Goal: Information Seeking & Learning: Learn about a topic

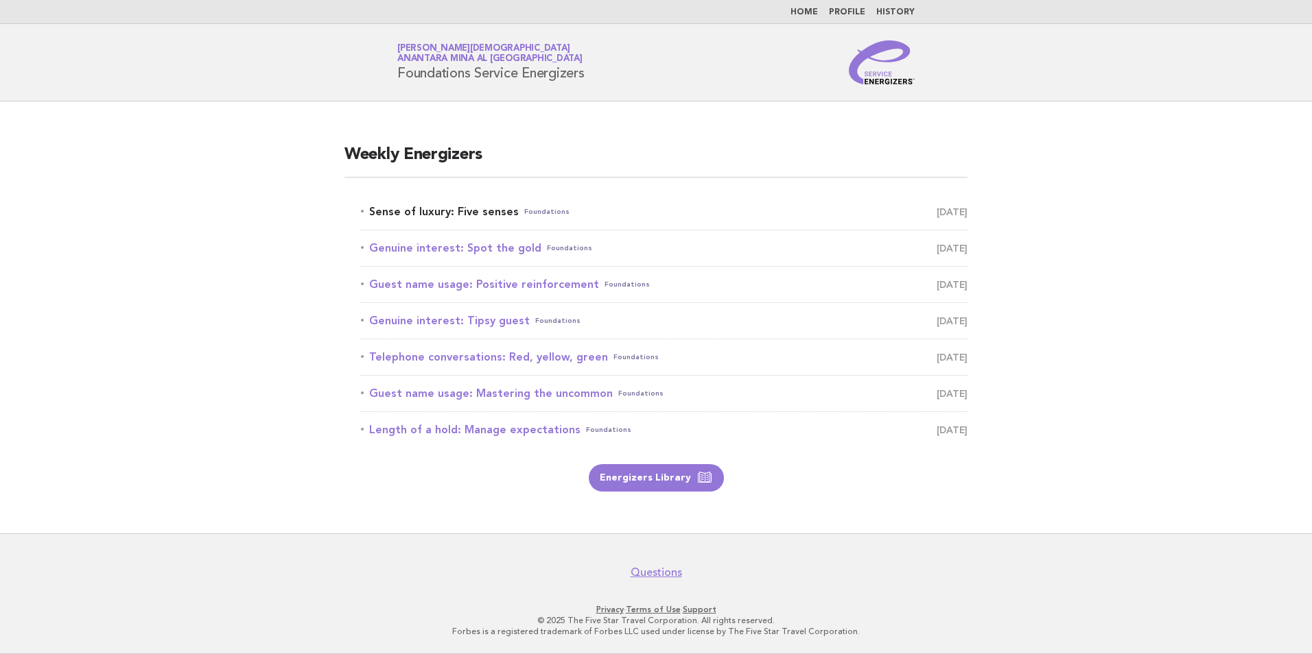
click at [443, 211] on link "Sense of luxury: Five senses Foundations September 11" at bounding box center [664, 211] width 606 height 19
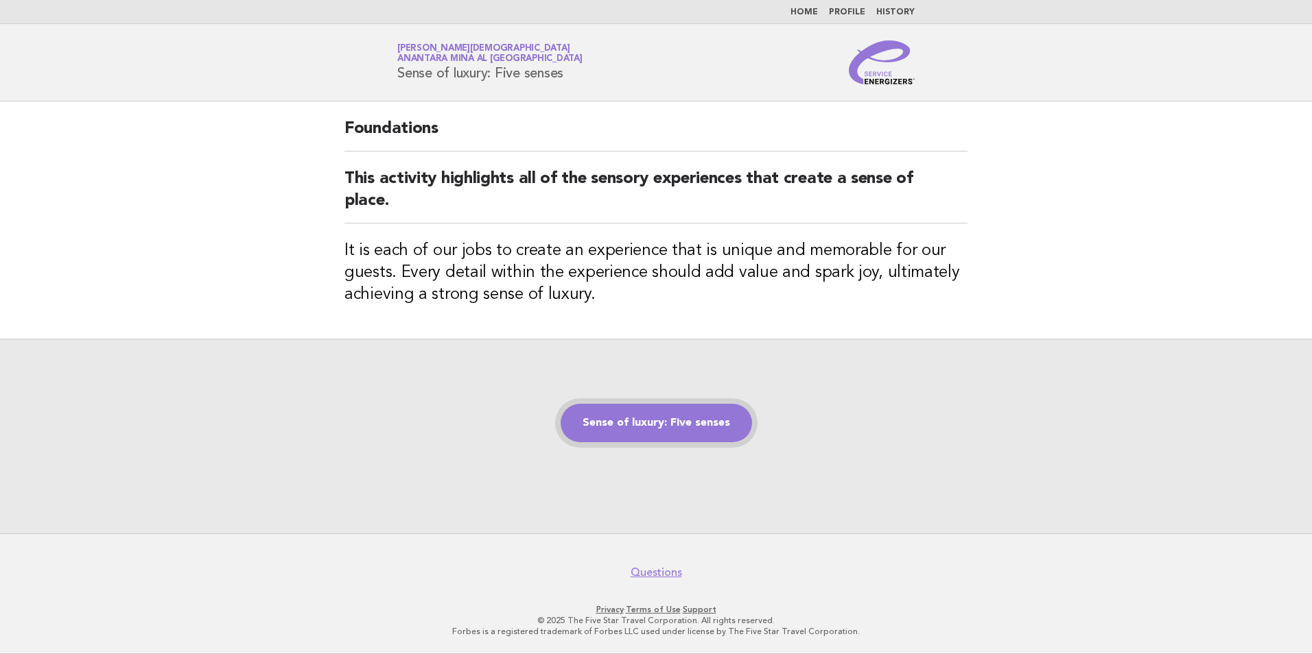
click at [696, 428] on link "Sense of luxury: Five senses" at bounding box center [655, 423] width 191 height 38
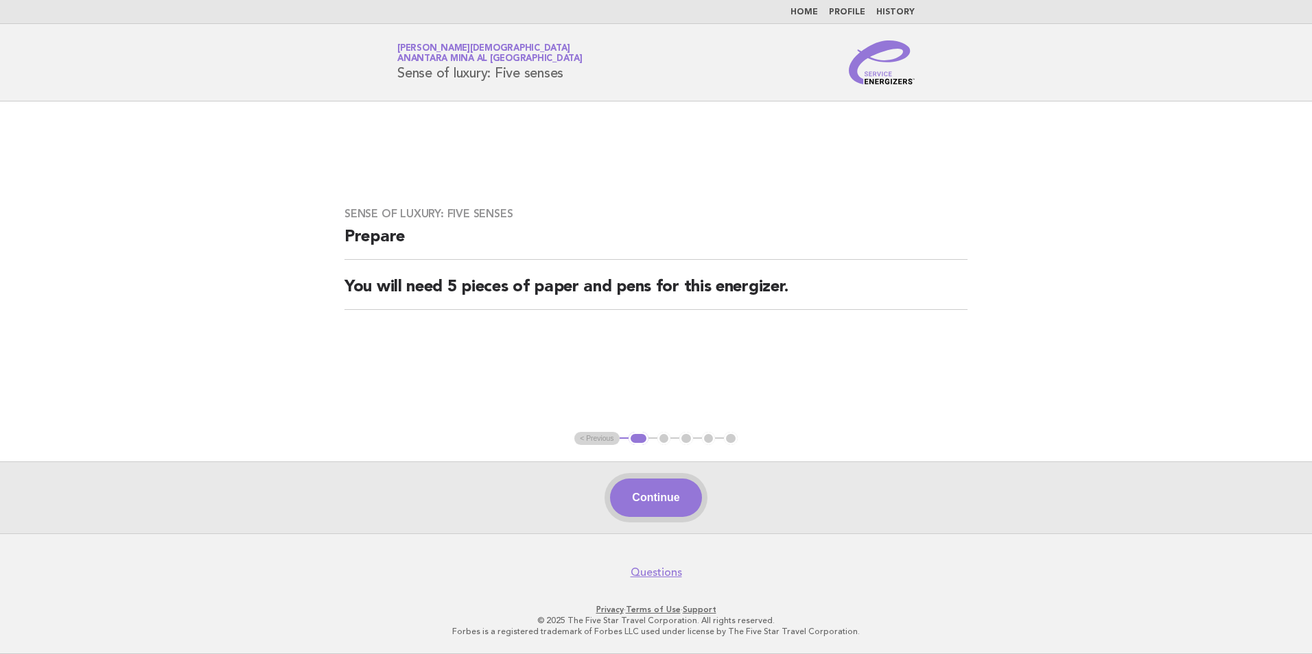
click at [664, 512] on button "Continue" at bounding box center [655, 498] width 91 height 38
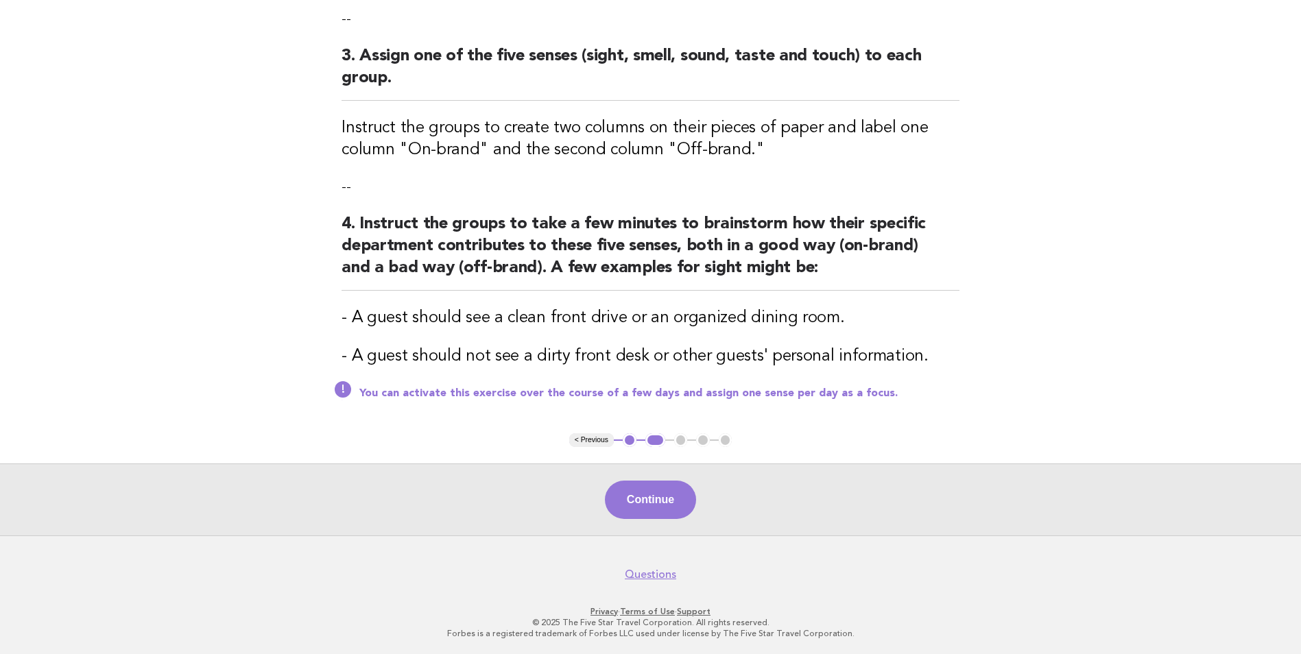
scroll to position [397, 0]
click at [683, 512] on button "Continue" at bounding box center [650, 498] width 91 height 38
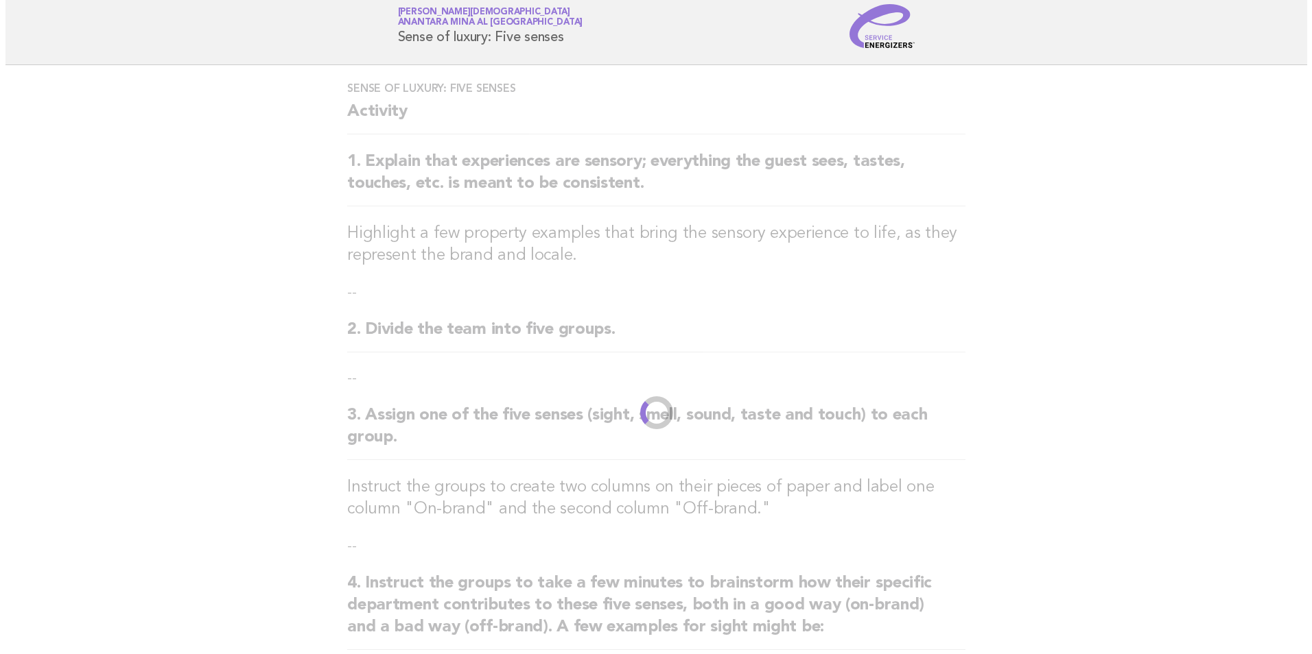
scroll to position [0, 0]
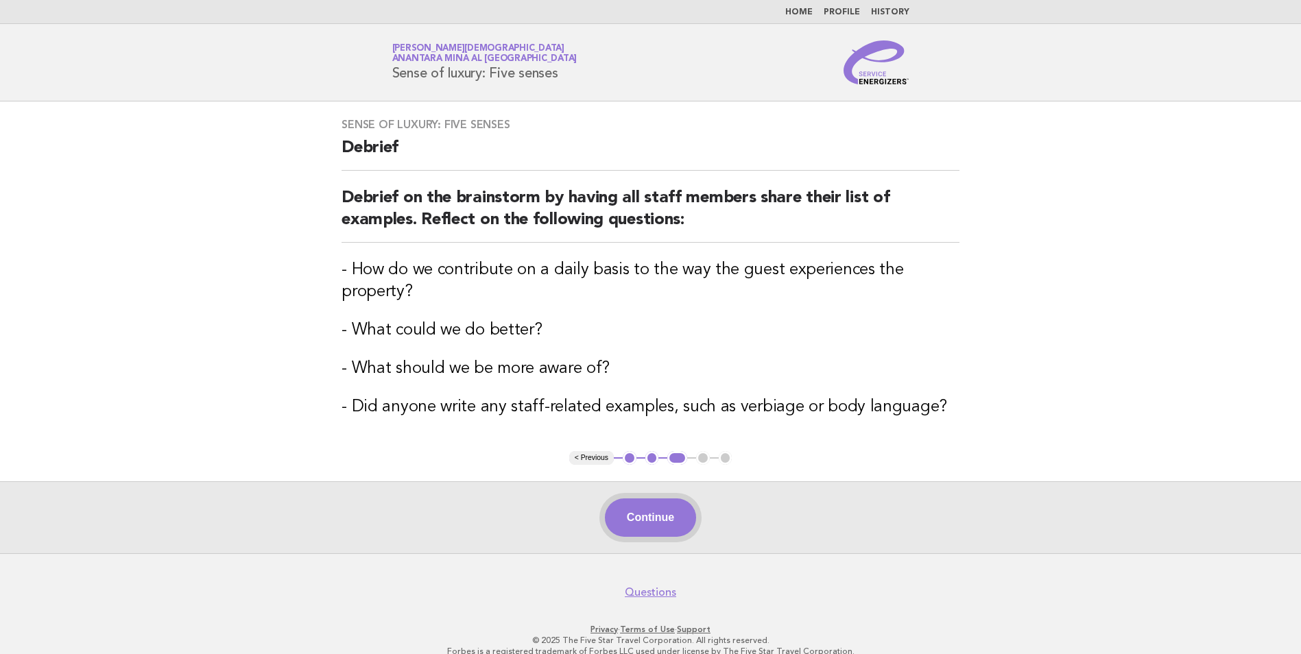
click at [652, 513] on button "Continue" at bounding box center [650, 518] width 91 height 38
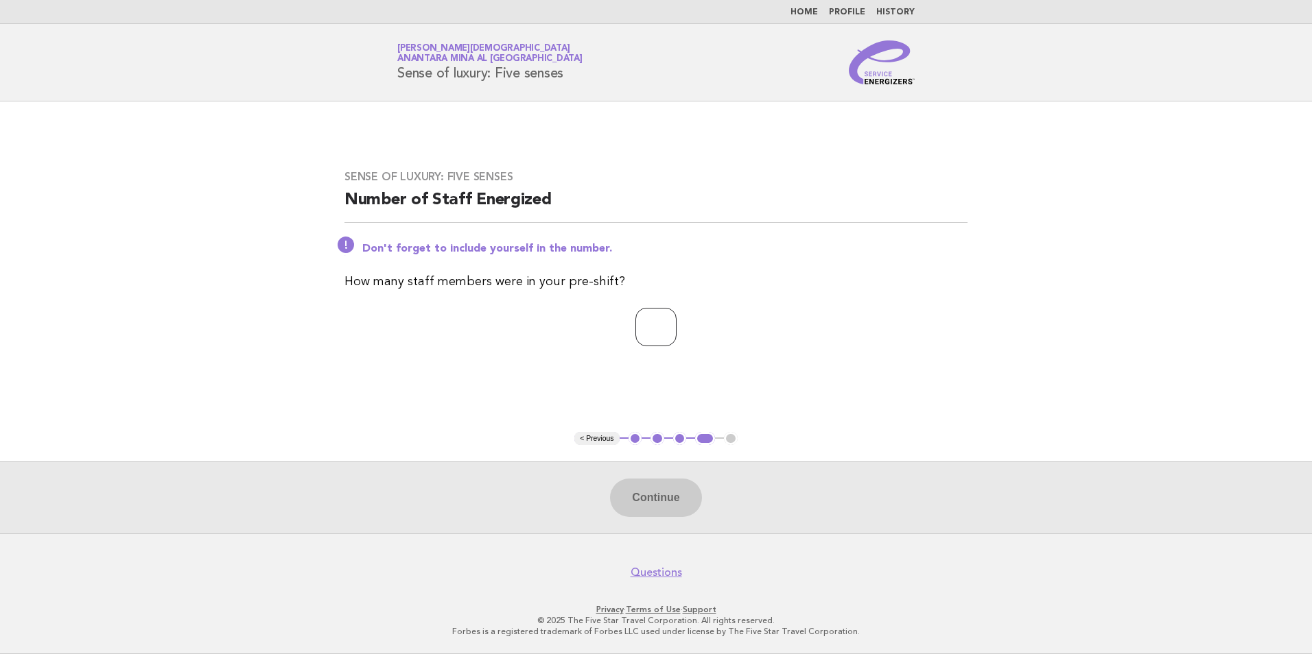
click at [645, 324] on input "number" at bounding box center [655, 327] width 41 height 38
type input "*"
click at [679, 508] on button "Continue" at bounding box center [655, 498] width 91 height 38
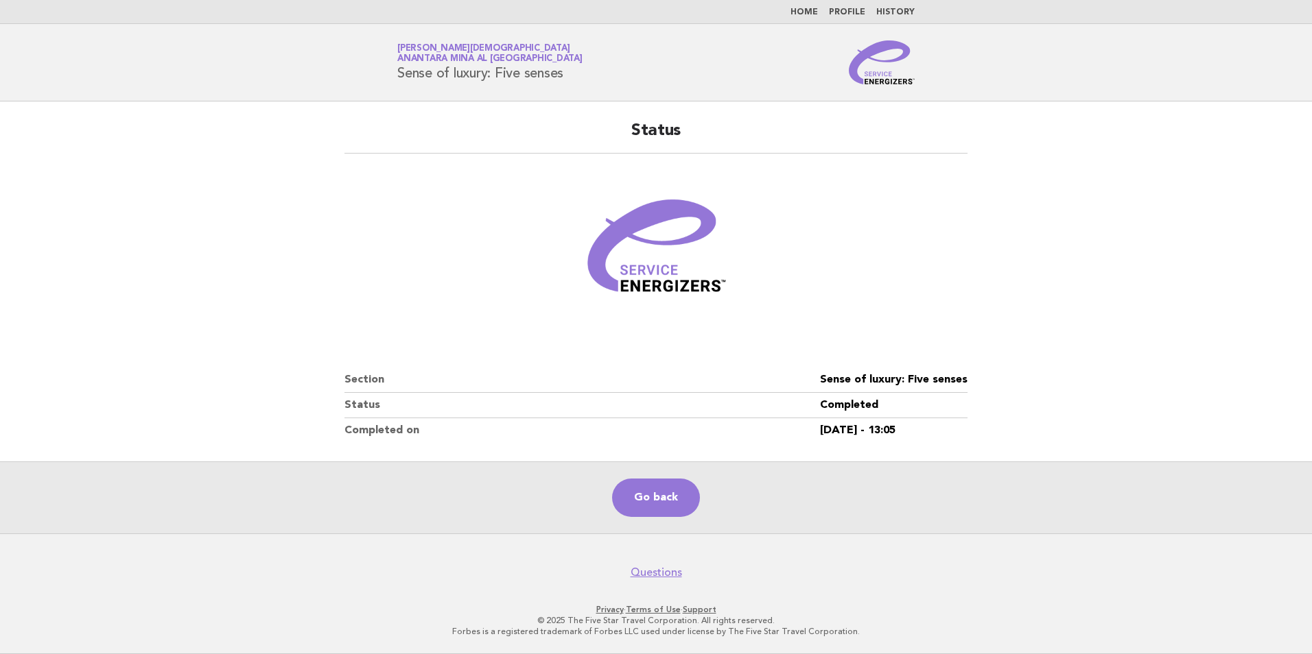
click at [807, 15] on link "Home" at bounding box center [803, 12] width 27 height 8
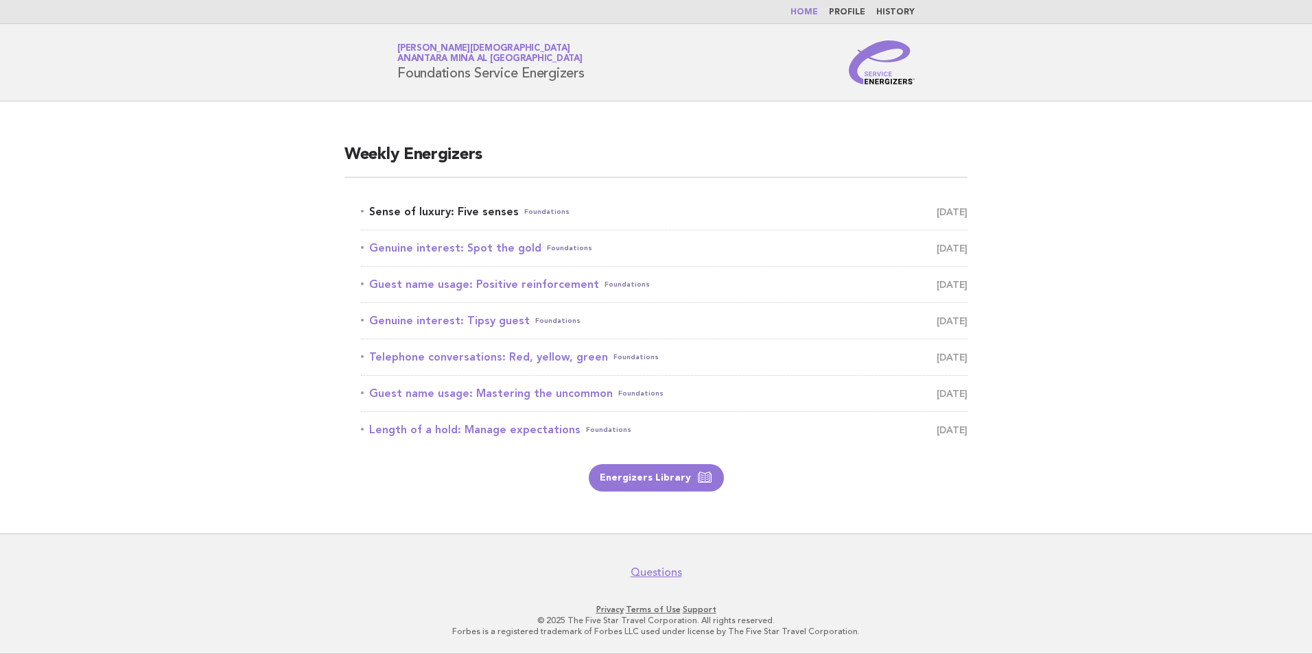
click at [383, 211] on link "Sense of luxury: Five senses Foundations [DATE]" at bounding box center [664, 211] width 606 height 19
